Goal: Task Accomplishment & Management: Use online tool/utility

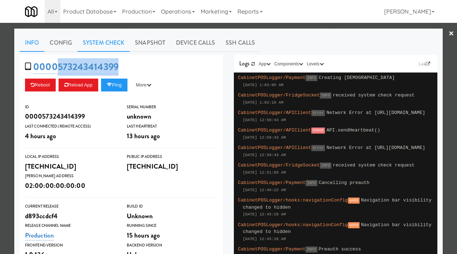
click at [110, 40] on link "System Check" at bounding box center [103, 43] width 52 height 18
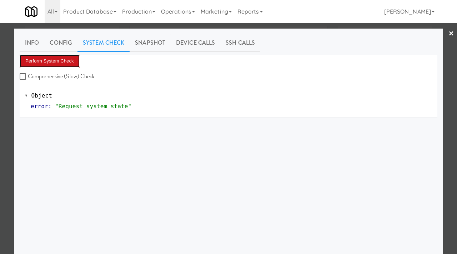
click at [46, 62] on button "Perform System Check" at bounding box center [50, 61] width 60 height 13
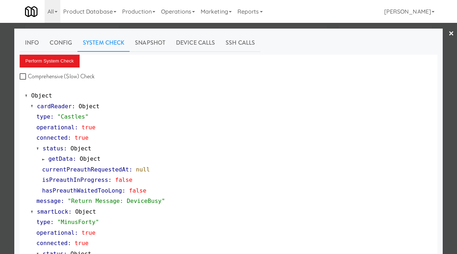
click at [1, 59] on div at bounding box center [228, 127] width 457 height 254
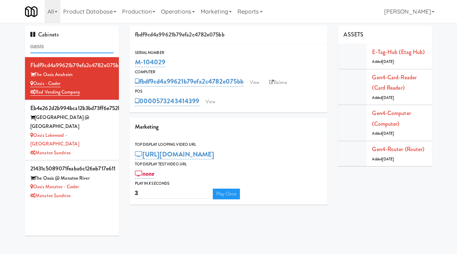
click at [58, 47] on input "oasis" at bounding box center [71, 46] width 83 height 13
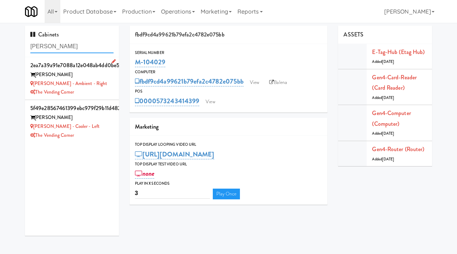
type input "[PERSON_NAME]"
click at [105, 85] on div "[PERSON_NAME] - Ambient - Right" at bounding box center [71, 83] width 83 height 9
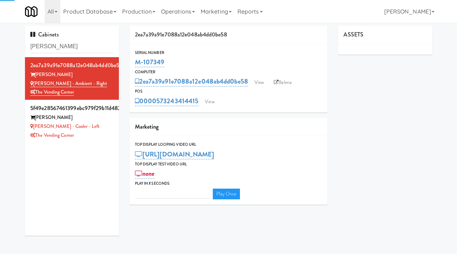
type input "3"
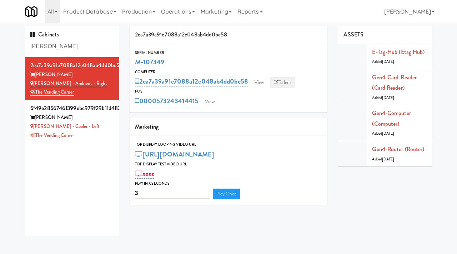
click at [290, 84] on link "Balena" at bounding box center [282, 82] width 25 height 11
click at [209, 102] on link "View" at bounding box center [209, 101] width 16 height 11
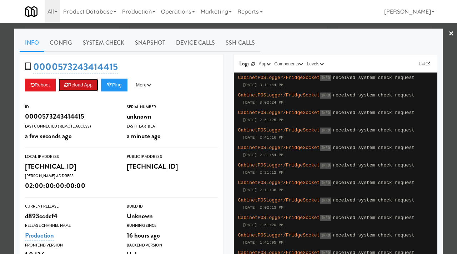
click at [91, 85] on button "Reload App" at bounding box center [79, 85] width 40 height 13
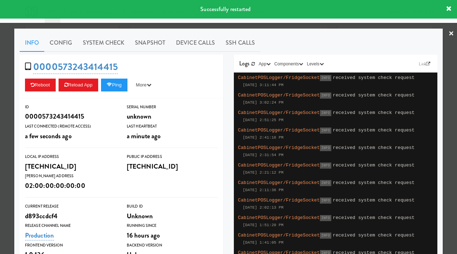
click at [8, 54] on div at bounding box center [228, 127] width 457 height 254
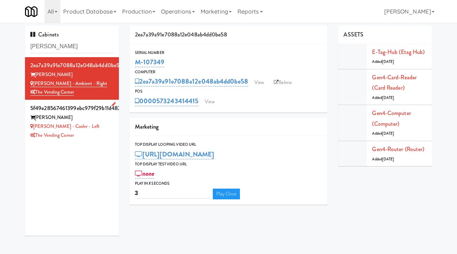
click at [101, 122] on div "[PERSON_NAME] - Cooler - Left" at bounding box center [71, 126] width 83 height 9
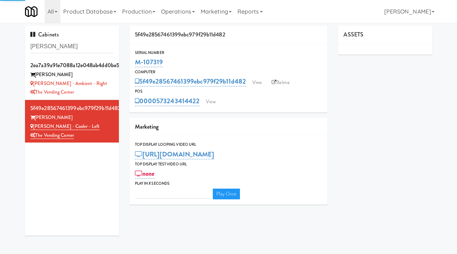
type input "3"
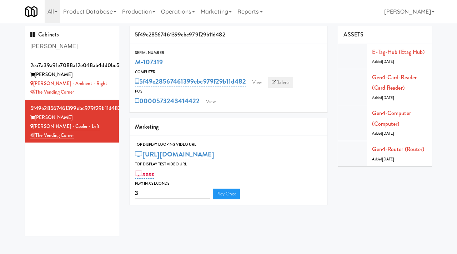
click at [280, 81] on link "Balena" at bounding box center [280, 82] width 25 height 11
click at [210, 99] on link "View" at bounding box center [210, 101] width 16 height 11
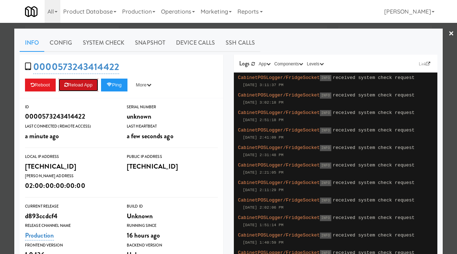
click at [82, 84] on button "Reload App" at bounding box center [79, 85] width 40 height 13
